Goal: Task Accomplishment & Management: Manage account settings

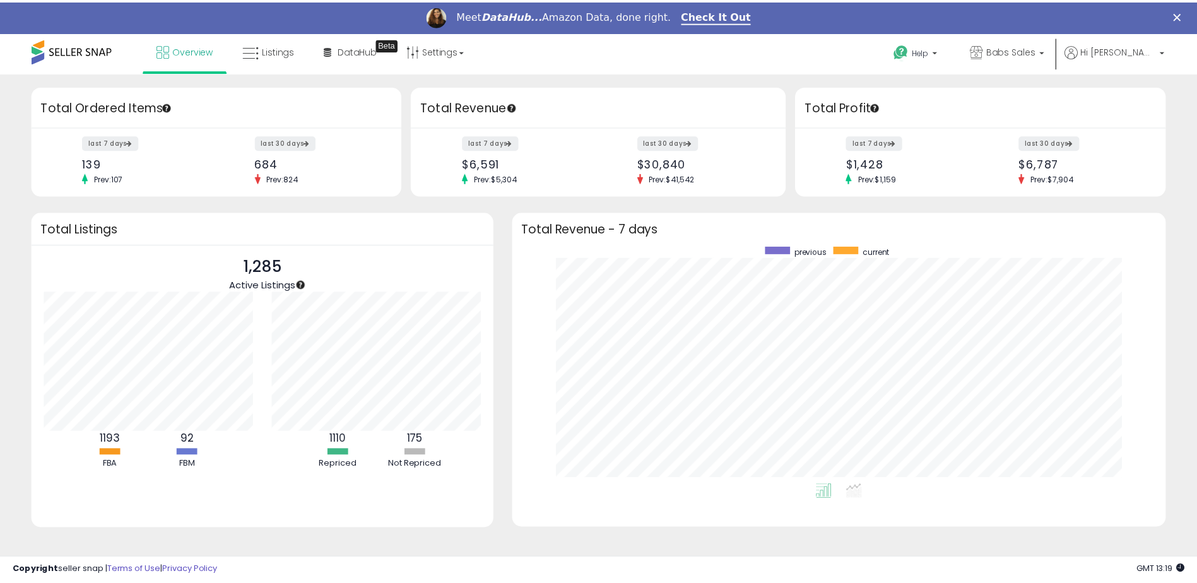
scroll to position [630958, 630568]
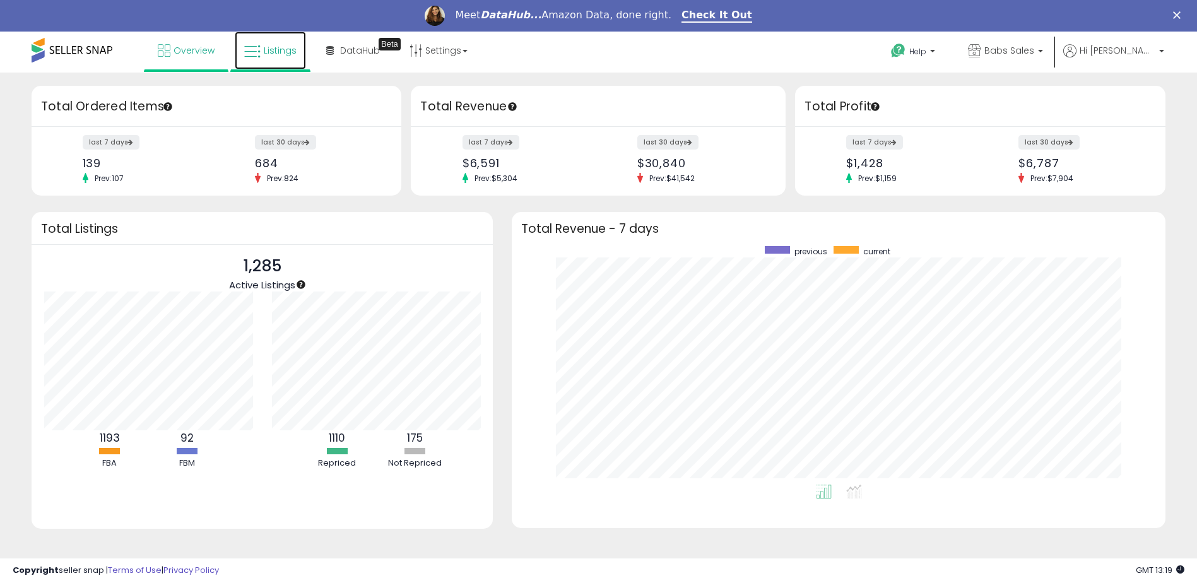
click at [275, 48] on span "Listings" at bounding box center [280, 50] width 33 height 13
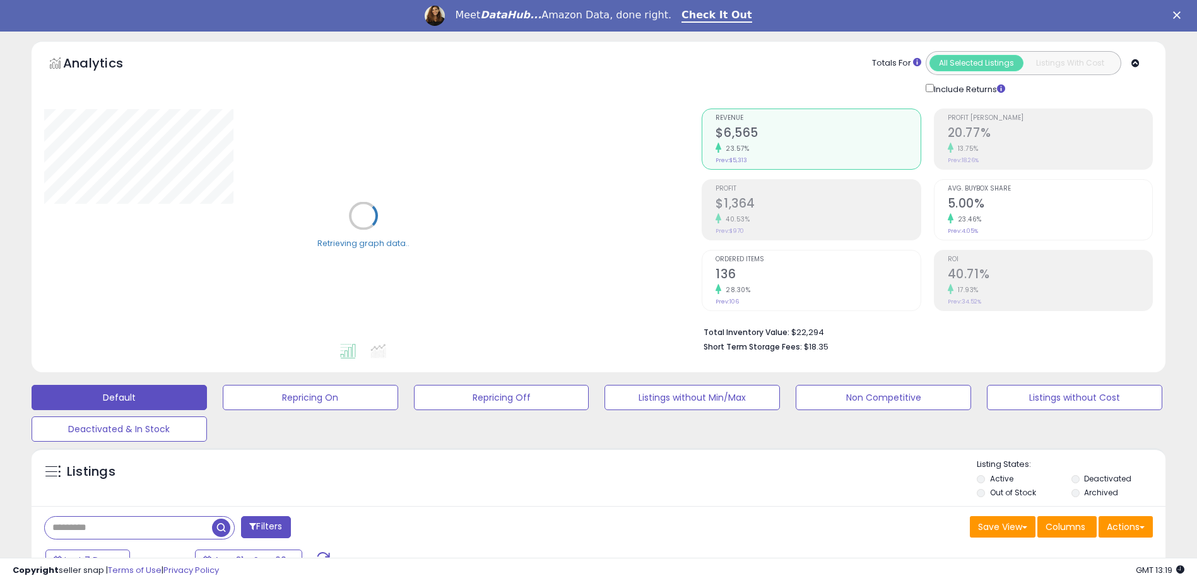
scroll to position [63, 0]
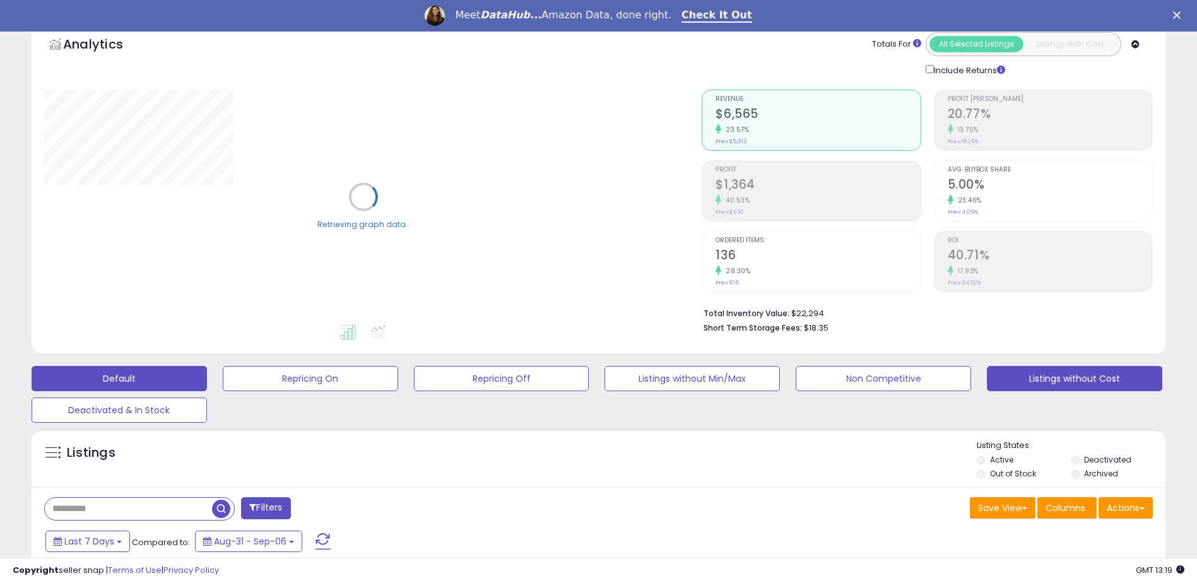
click at [1036, 374] on button "Listings without Cost" at bounding box center [1074, 378] width 175 height 25
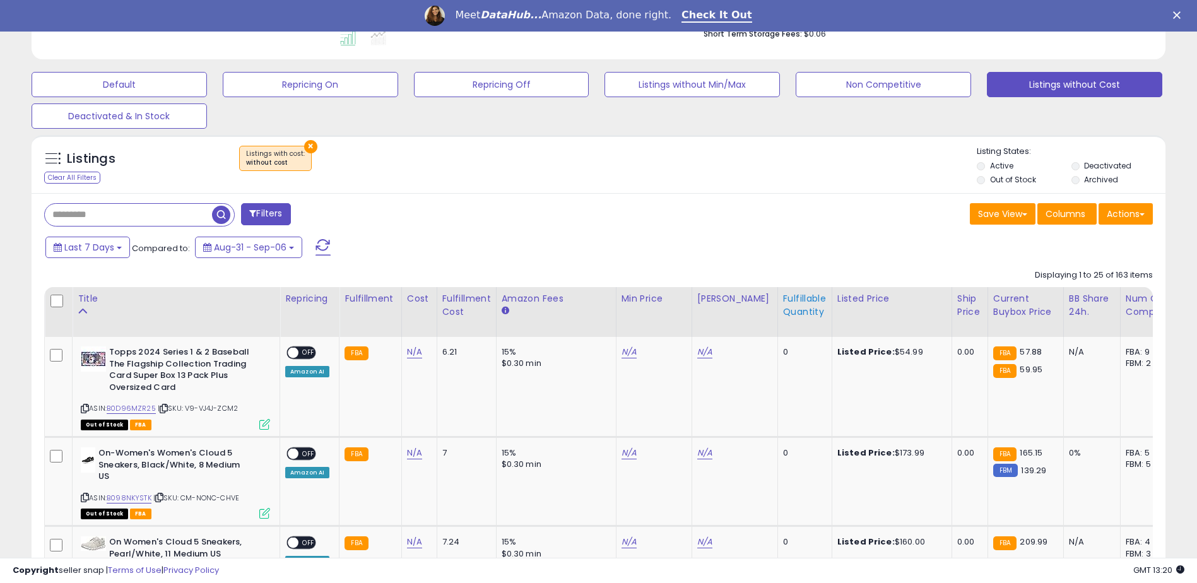
scroll to position [259, 658]
click at [788, 300] on div "Fulfillable Quantity" at bounding box center [805, 305] width 44 height 27
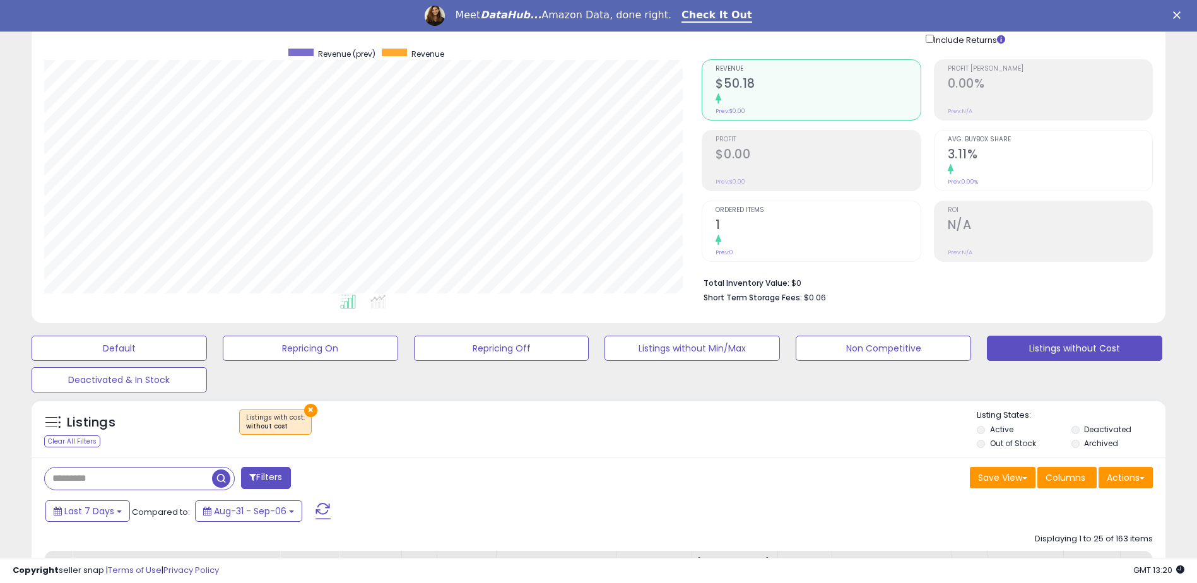
scroll to position [0, 0]
